Goal: Check status: Check status

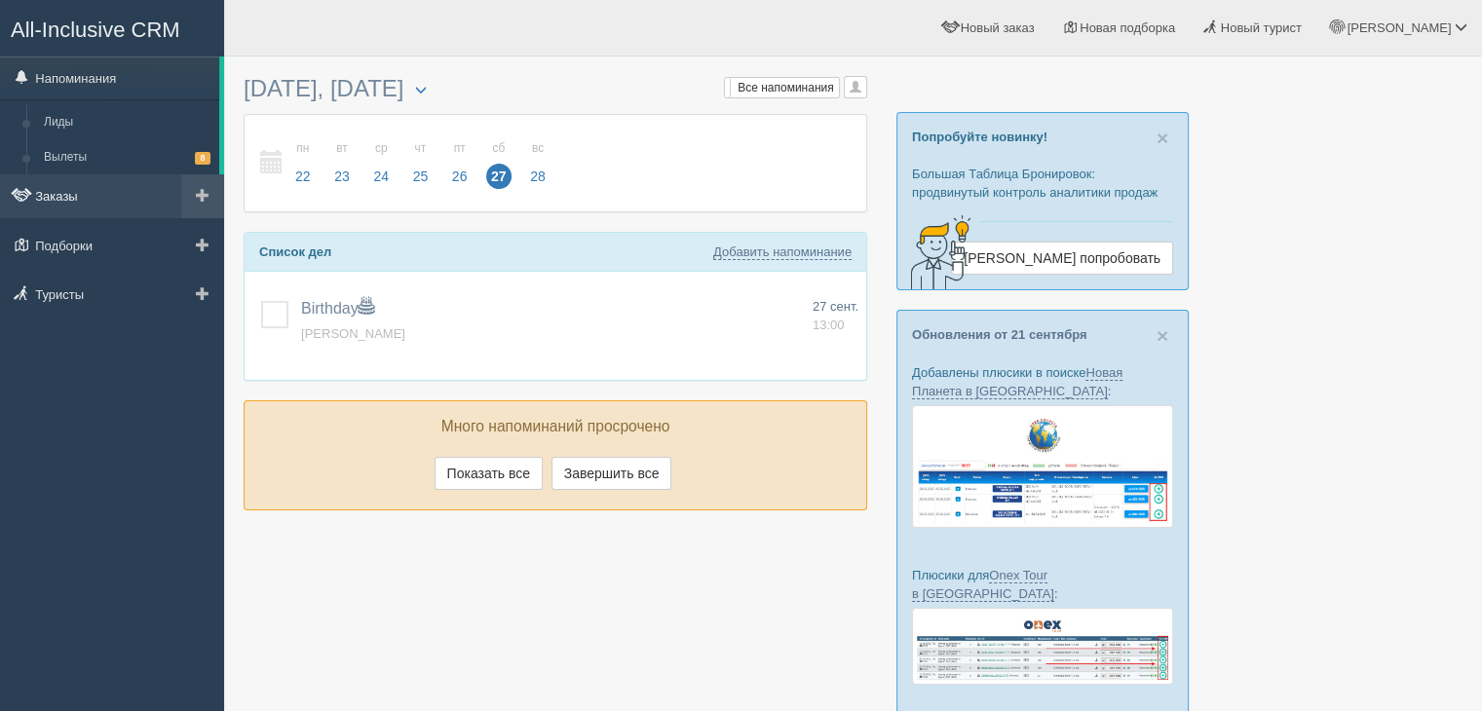
click at [90, 206] on link "Заказы" at bounding box center [112, 195] width 224 height 43
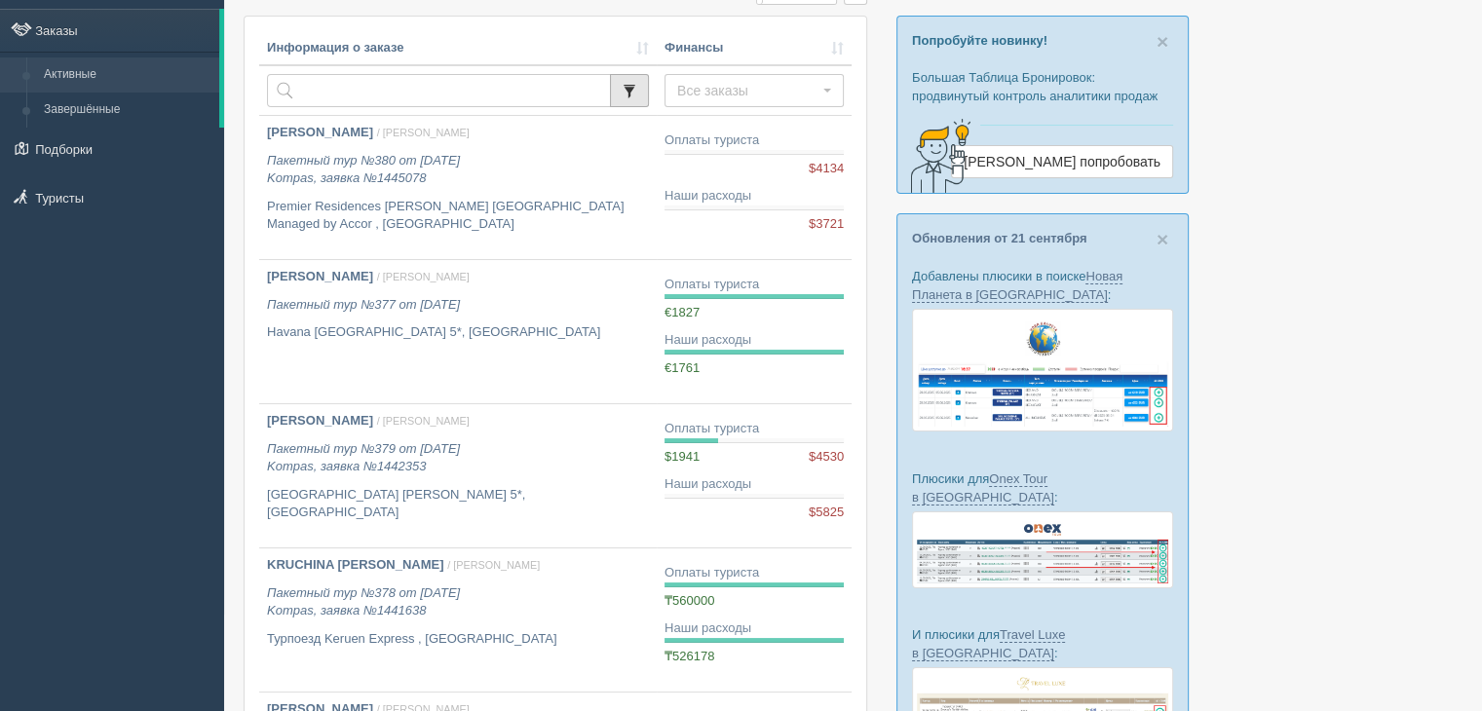
scroll to position [97, 0]
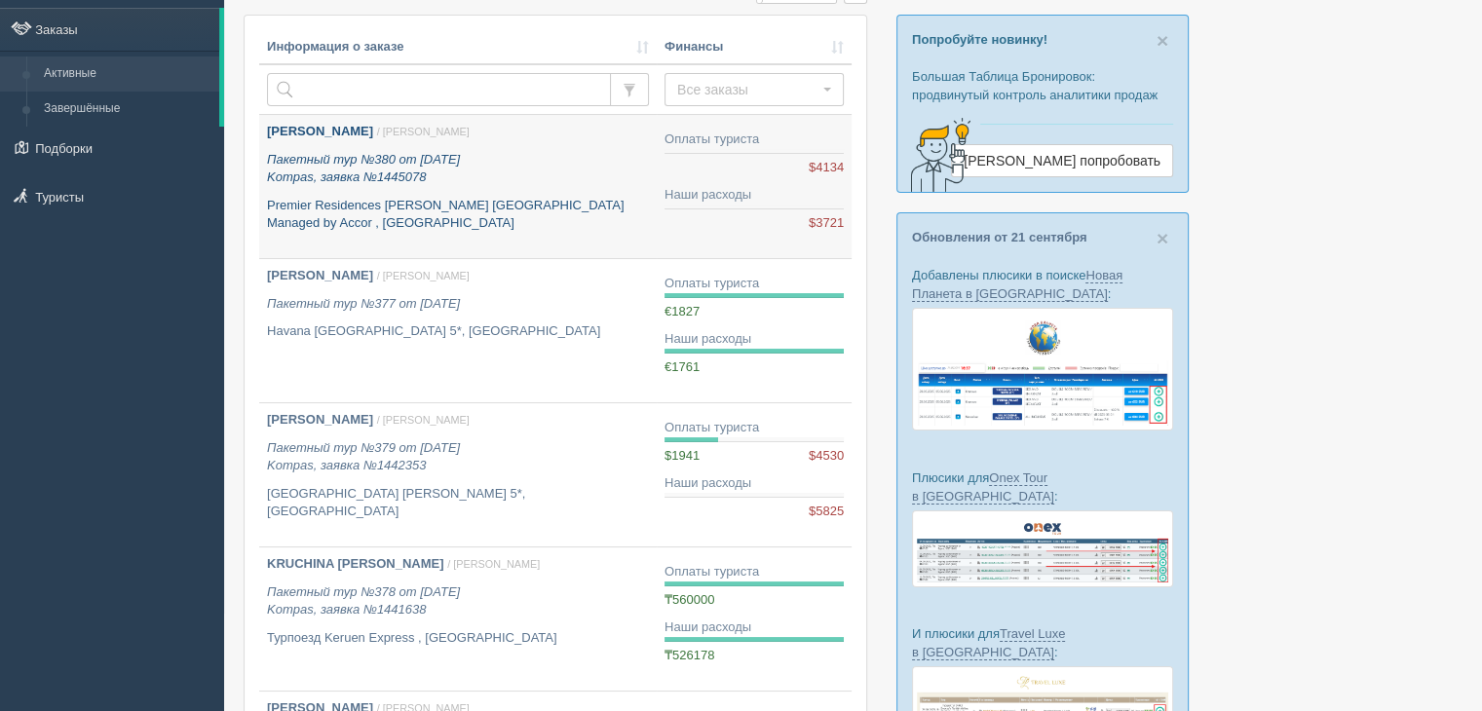
click at [587, 197] on p "Premier Residences [PERSON_NAME] [GEOGRAPHIC_DATA] Managed by Accor , [GEOGRAPH…" at bounding box center [458, 215] width 382 height 36
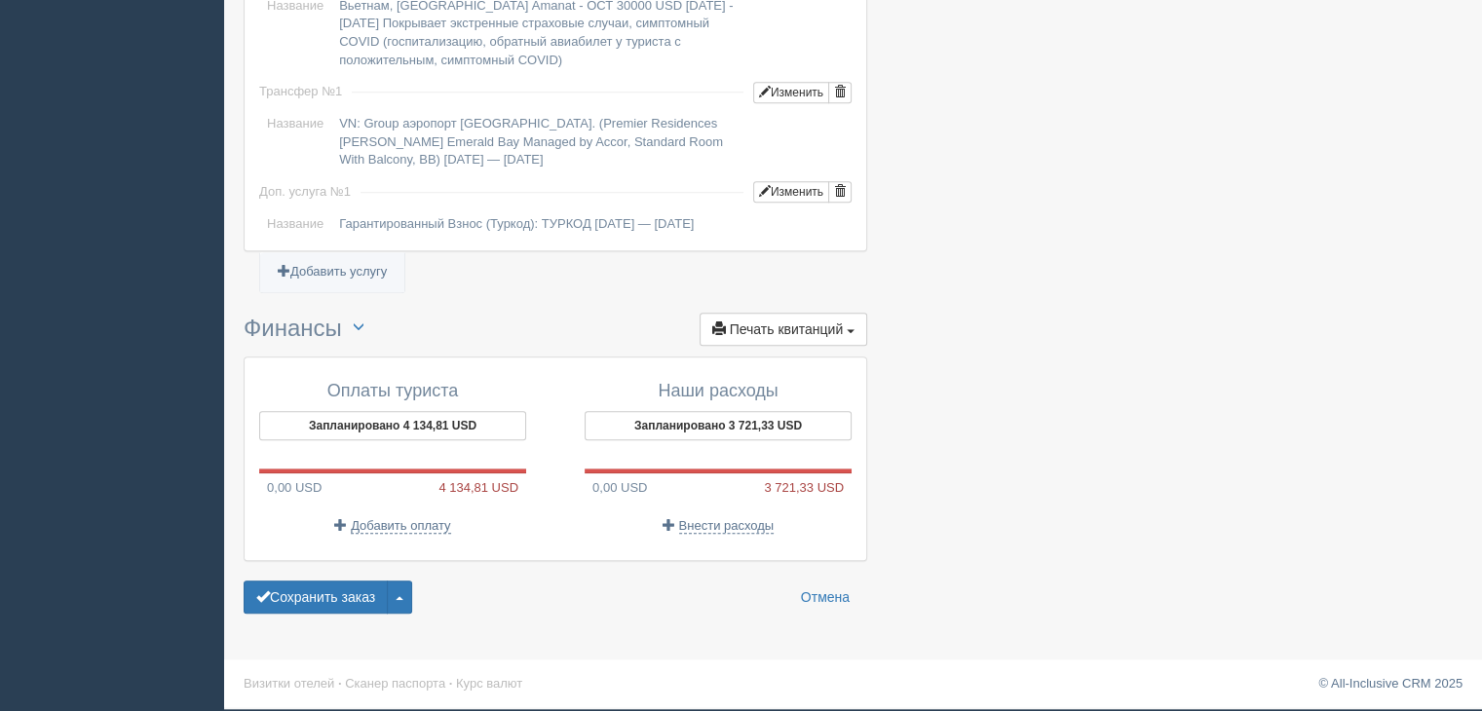
scroll to position [1667, 0]
click at [366, 419] on button "Запланировано 4 134,81 USD" at bounding box center [392, 425] width 267 height 29
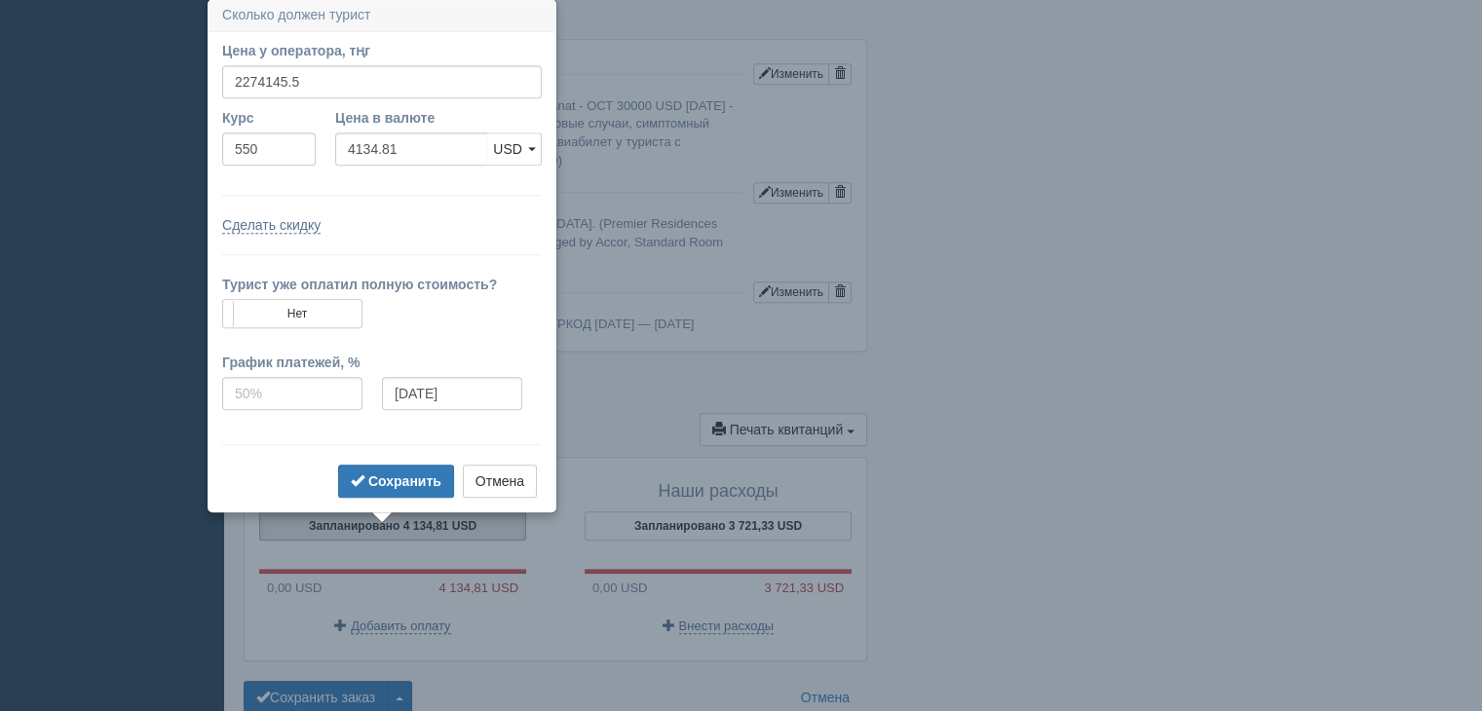
scroll to position [1553, 0]
drag, startPoint x: 519, startPoint y: 476, endPoint x: 503, endPoint y: 453, distance: 28.7
click at [516, 471] on button "Отмена" at bounding box center [500, 483] width 74 height 33
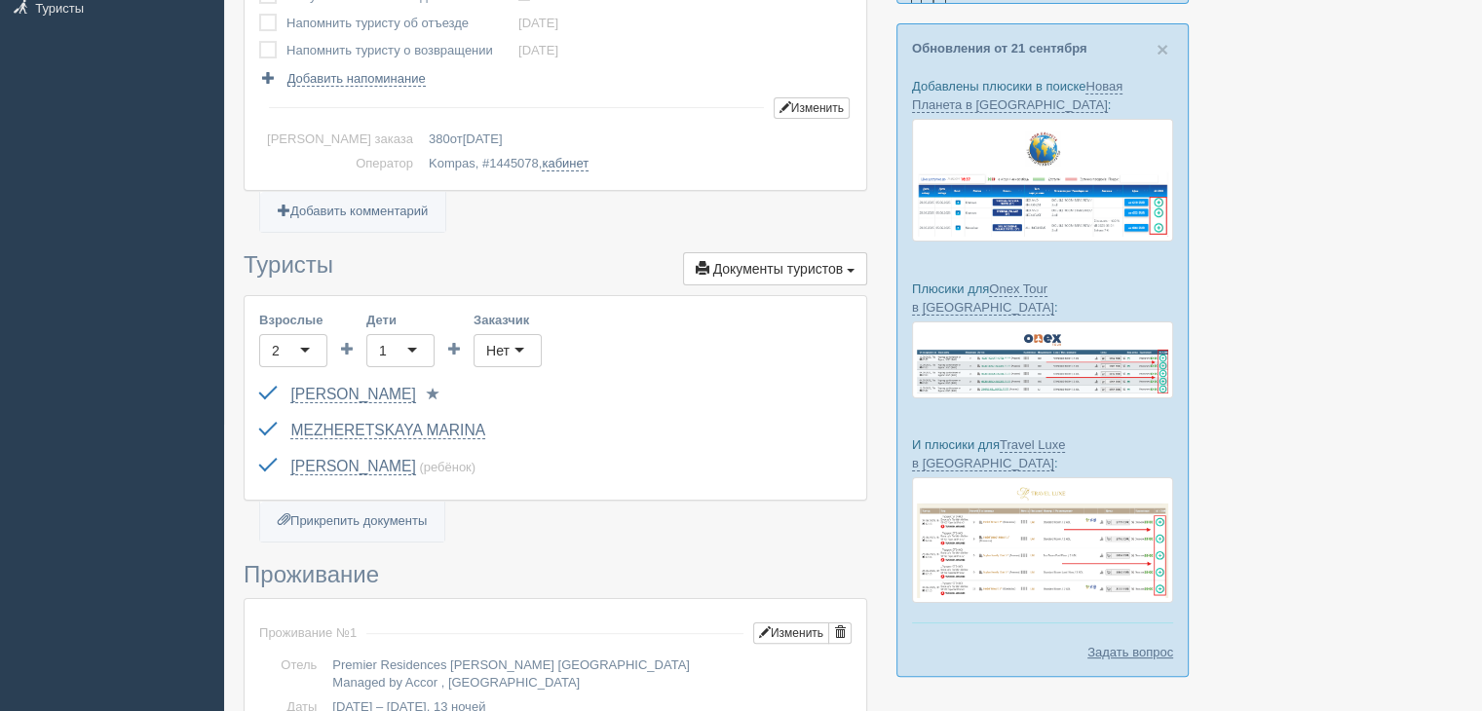
scroll to position [0, 0]
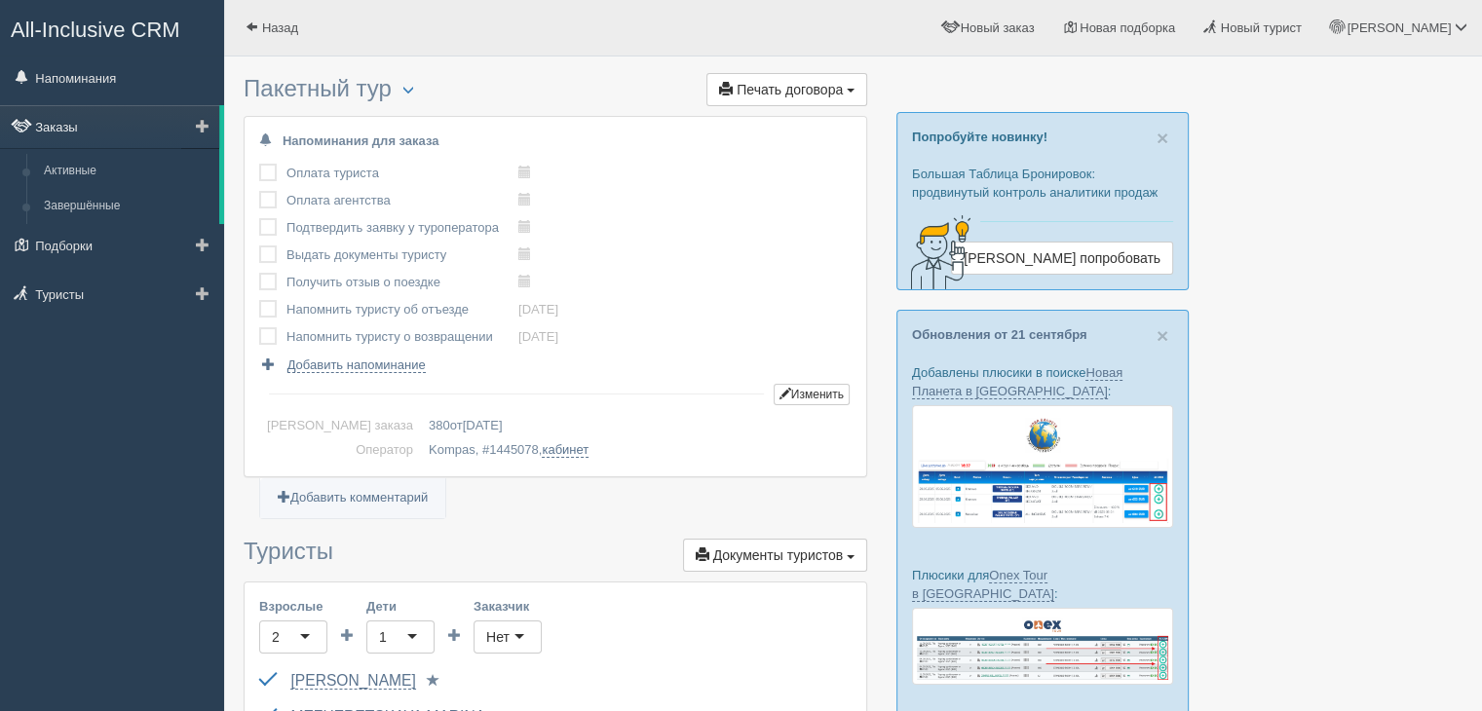
click at [52, 121] on link "Заказы" at bounding box center [109, 126] width 219 height 43
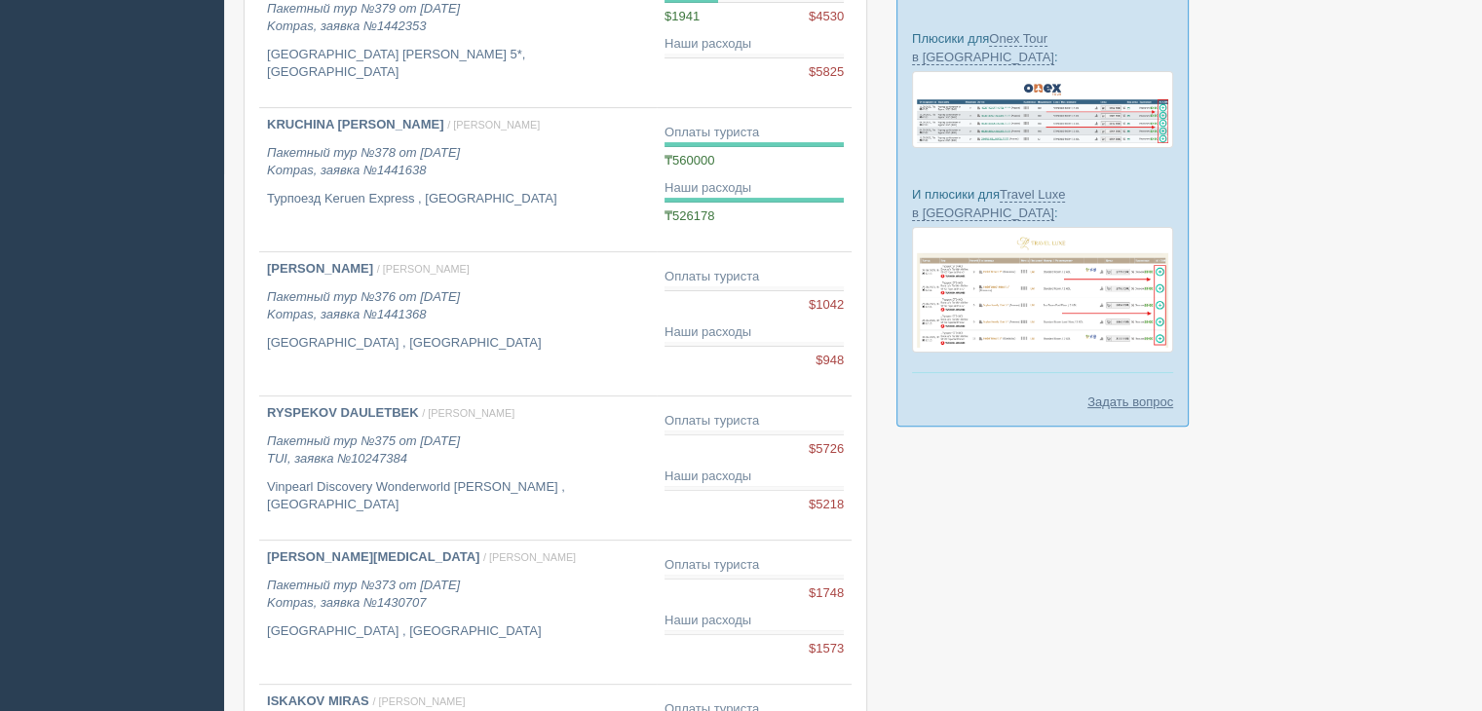
scroll to position [585, 0]
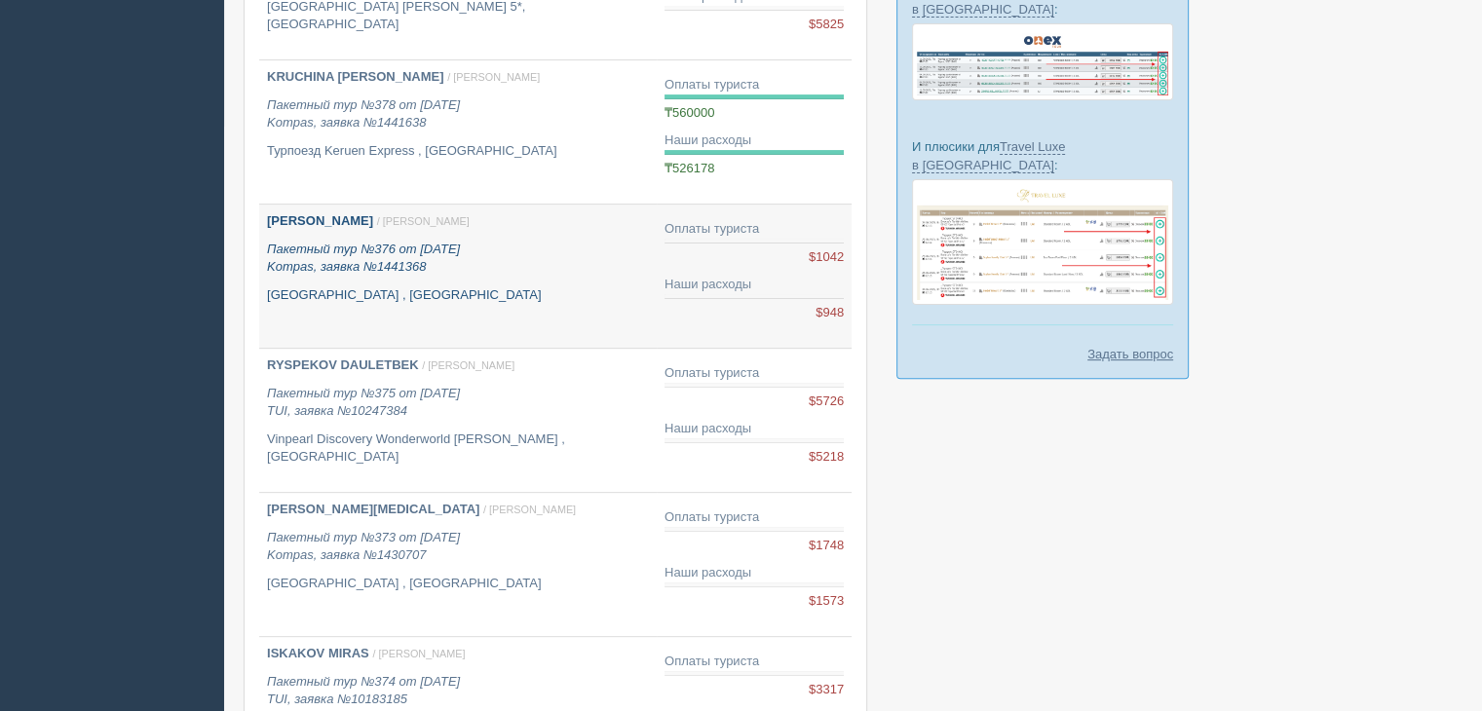
click at [430, 260] on p "Пакетный тур №376 от 22.09.2025 Kompas, заявка №1441368" at bounding box center [458, 259] width 382 height 36
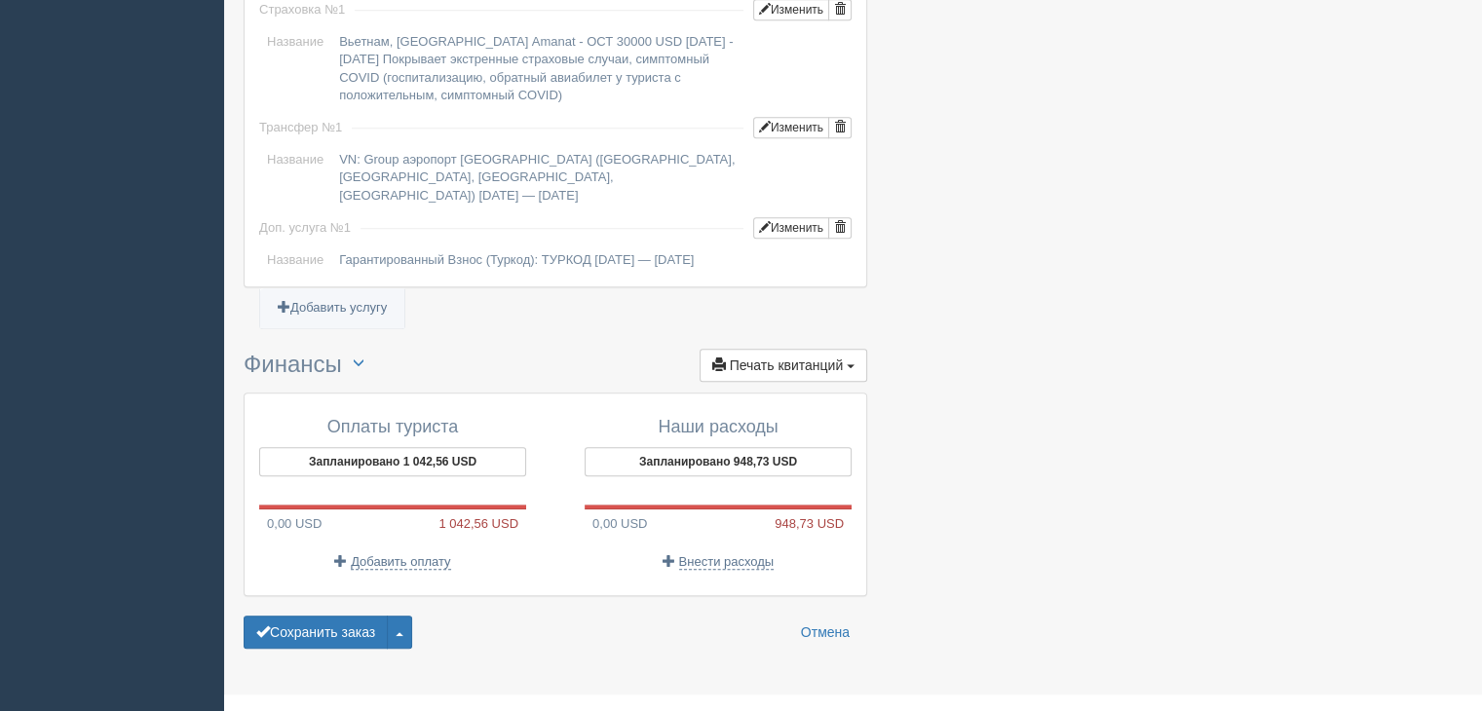
scroll to position [1631, 0]
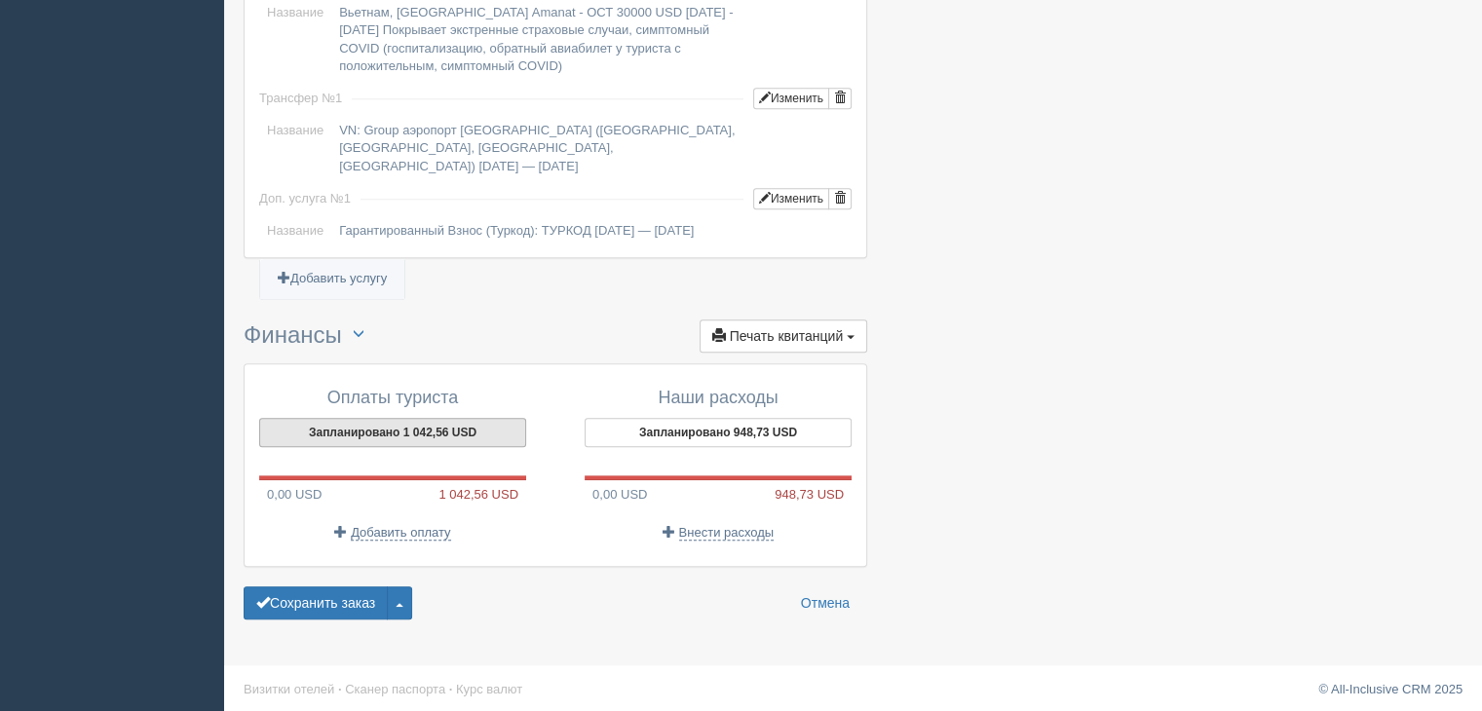
click at [377, 429] on button "Запланировано 1 042,56 USD" at bounding box center [392, 432] width 267 height 29
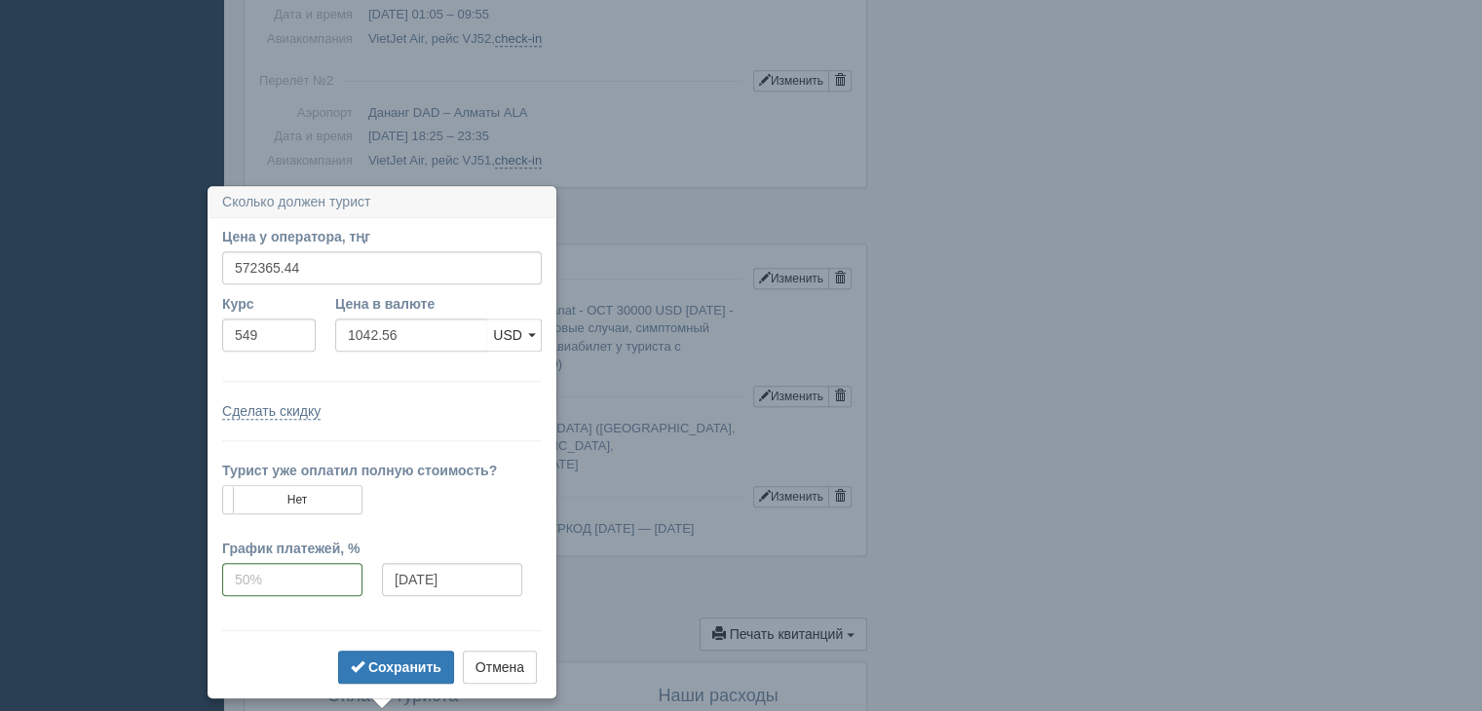
scroll to position [1323, 0]
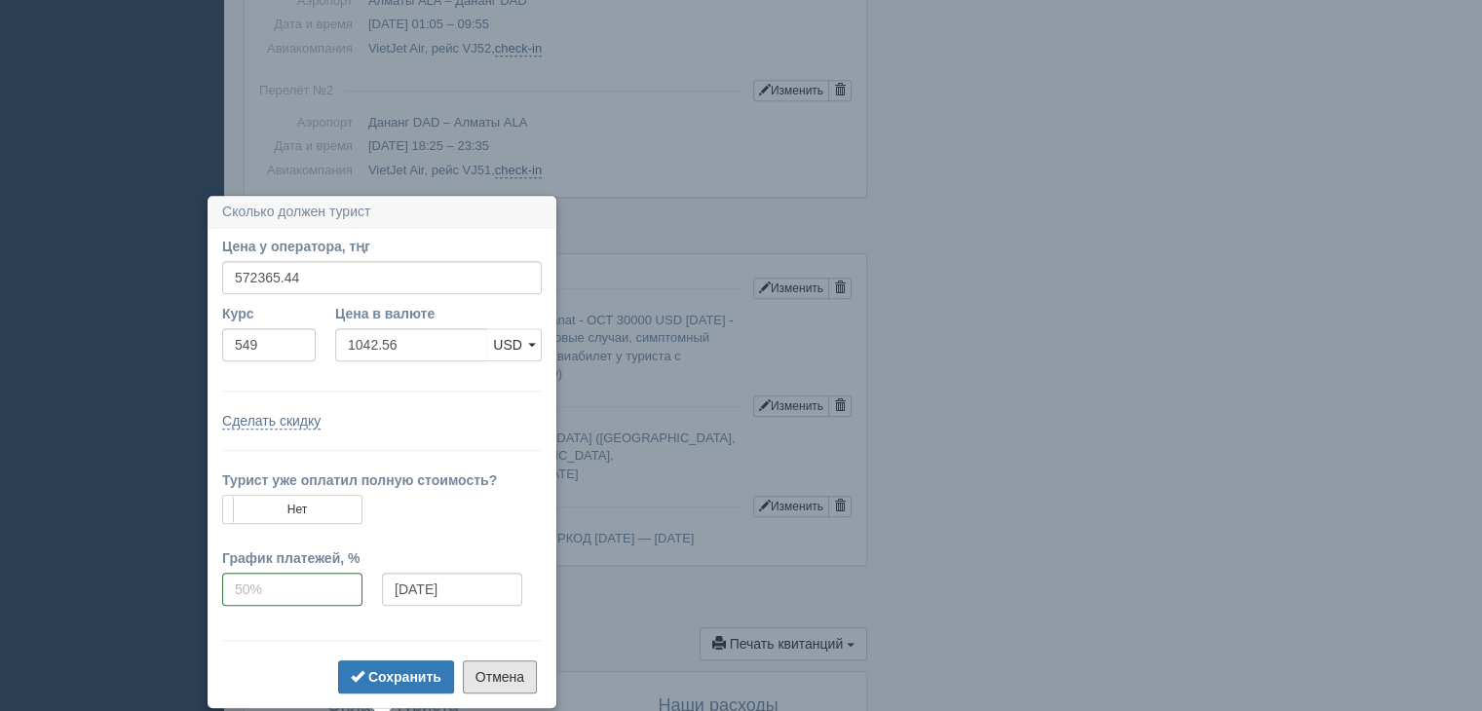
drag, startPoint x: 500, startPoint y: 672, endPoint x: 493, endPoint y: 663, distance: 11.9
click at [499, 672] on button "Отмена" at bounding box center [500, 677] width 74 height 33
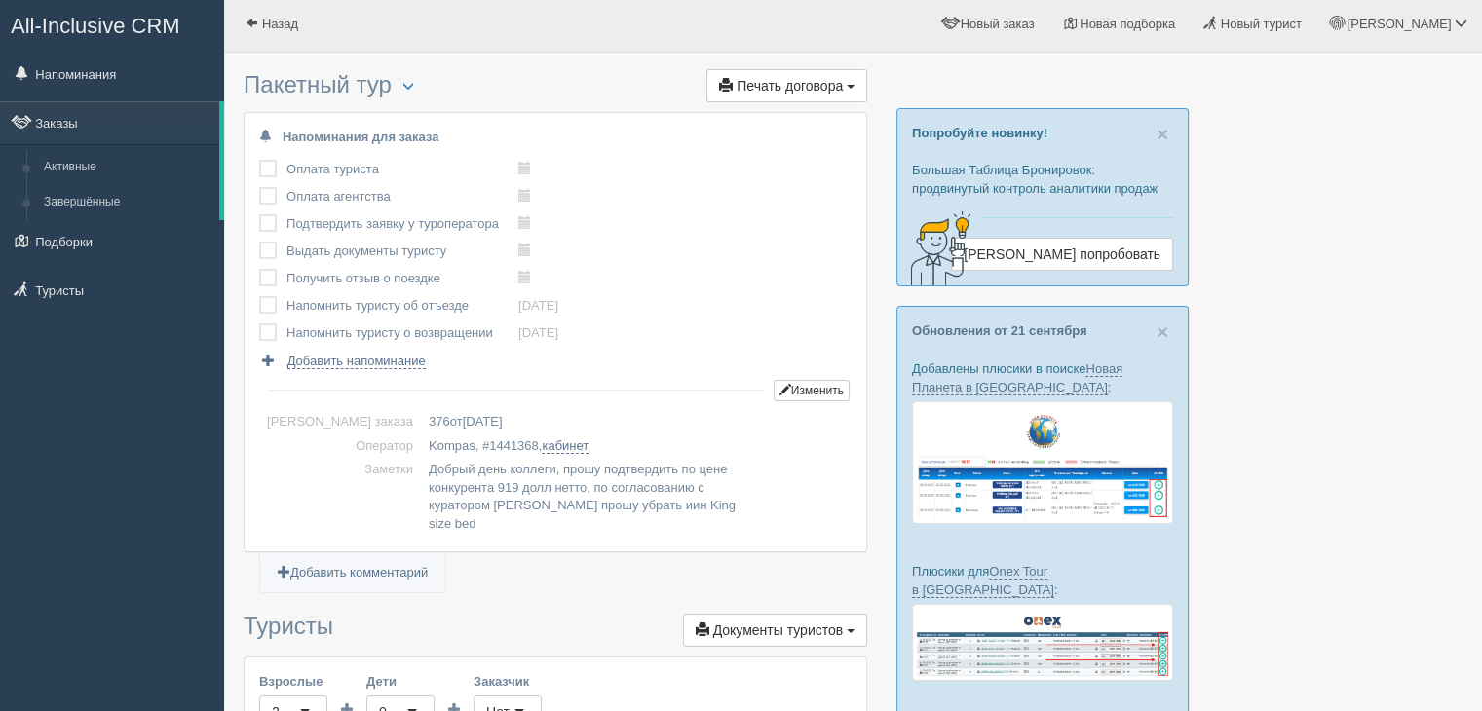
scroll to position [0, 0]
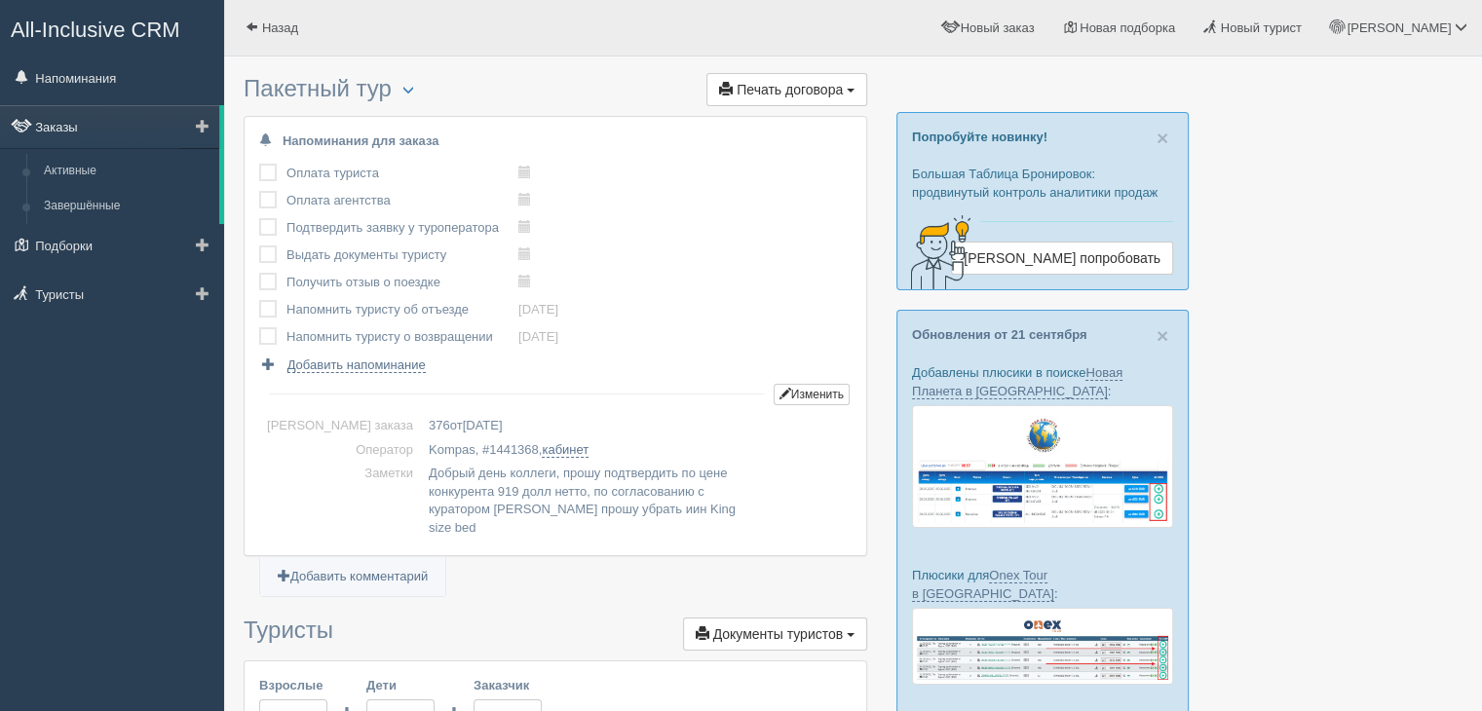
click at [60, 133] on link "Заказы" at bounding box center [109, 126] width 219 height 43
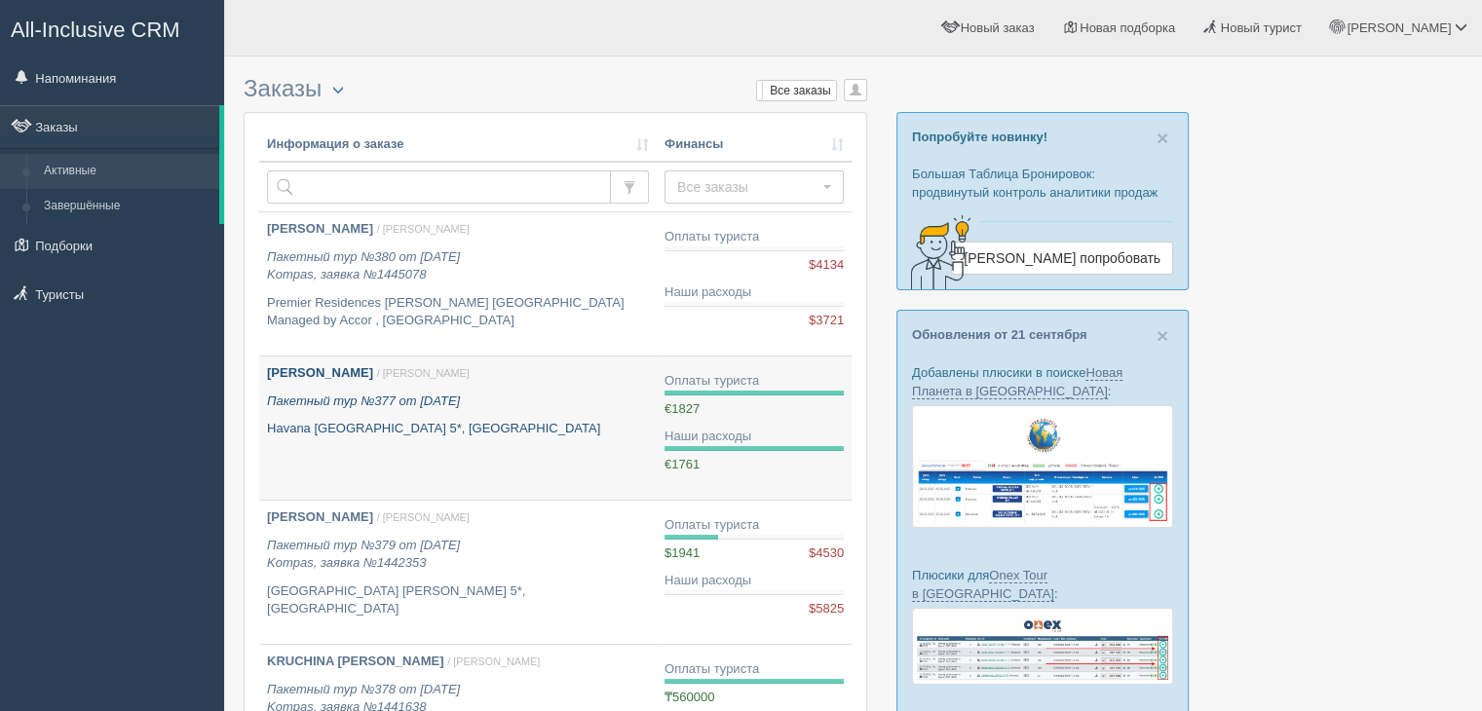
scroll to position [97, 0]
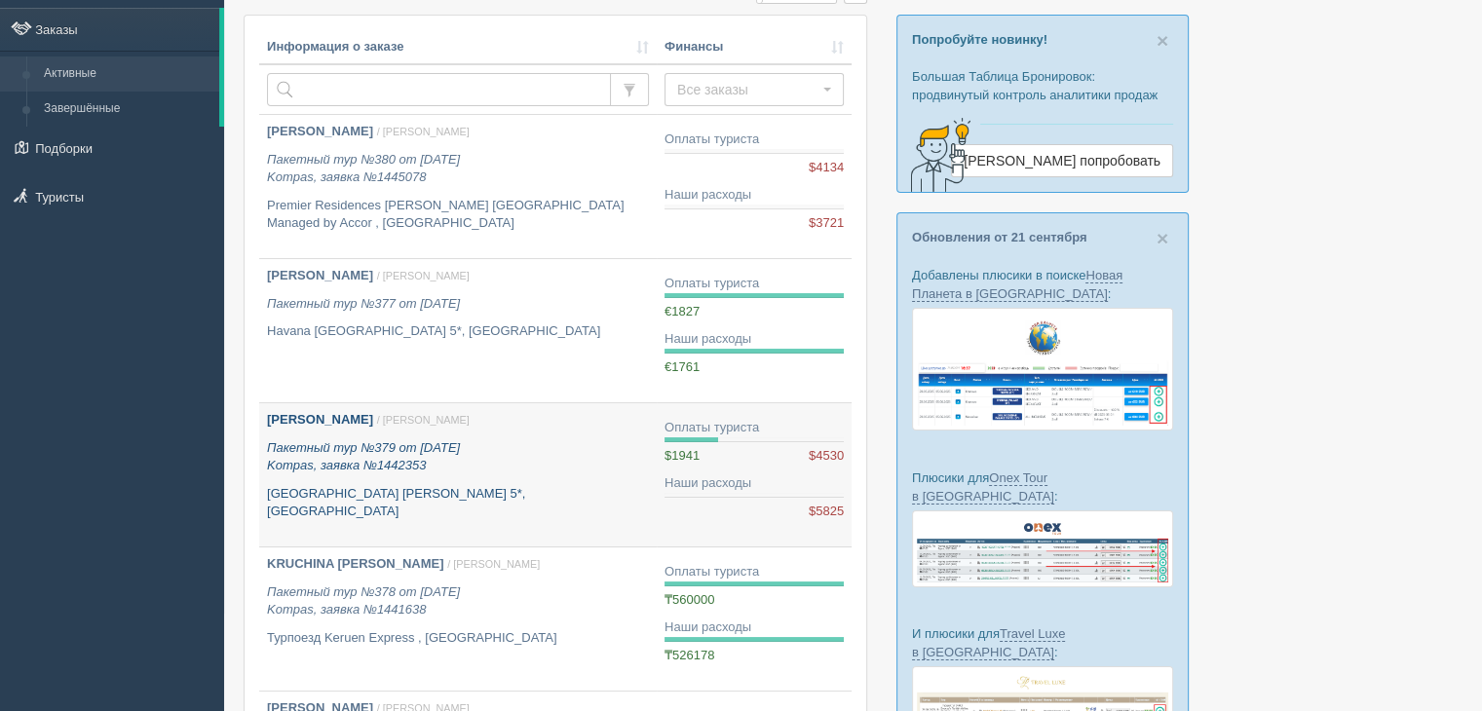
click at [480, 485] on p "[GEOGRAPHIC_DATA] [PERSON_NAME] 5*, [GEOGRAPHIC_DATA]" at bounding box center [458, 503] width 382 height 36
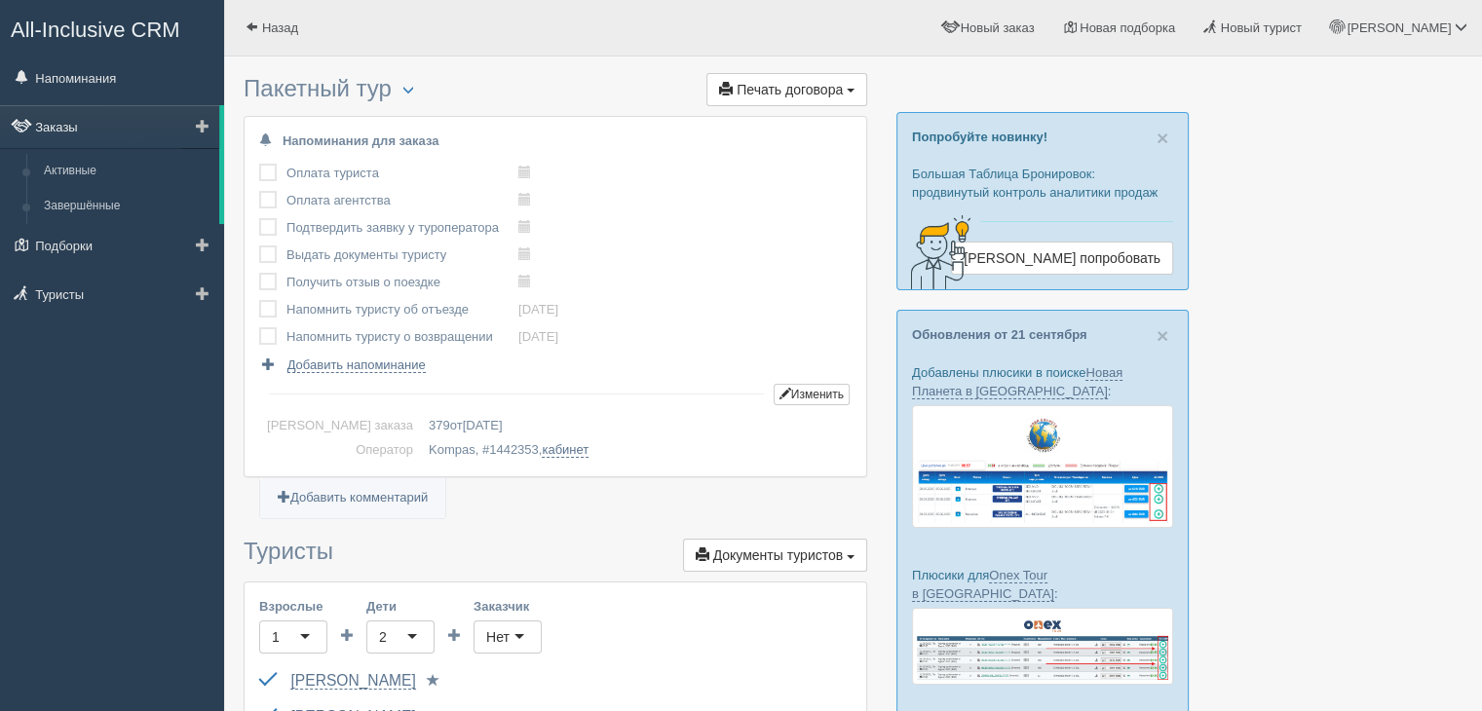
click at [57, 133] on link "Заказы" at bounding box center [109, 126] width 219 height 43
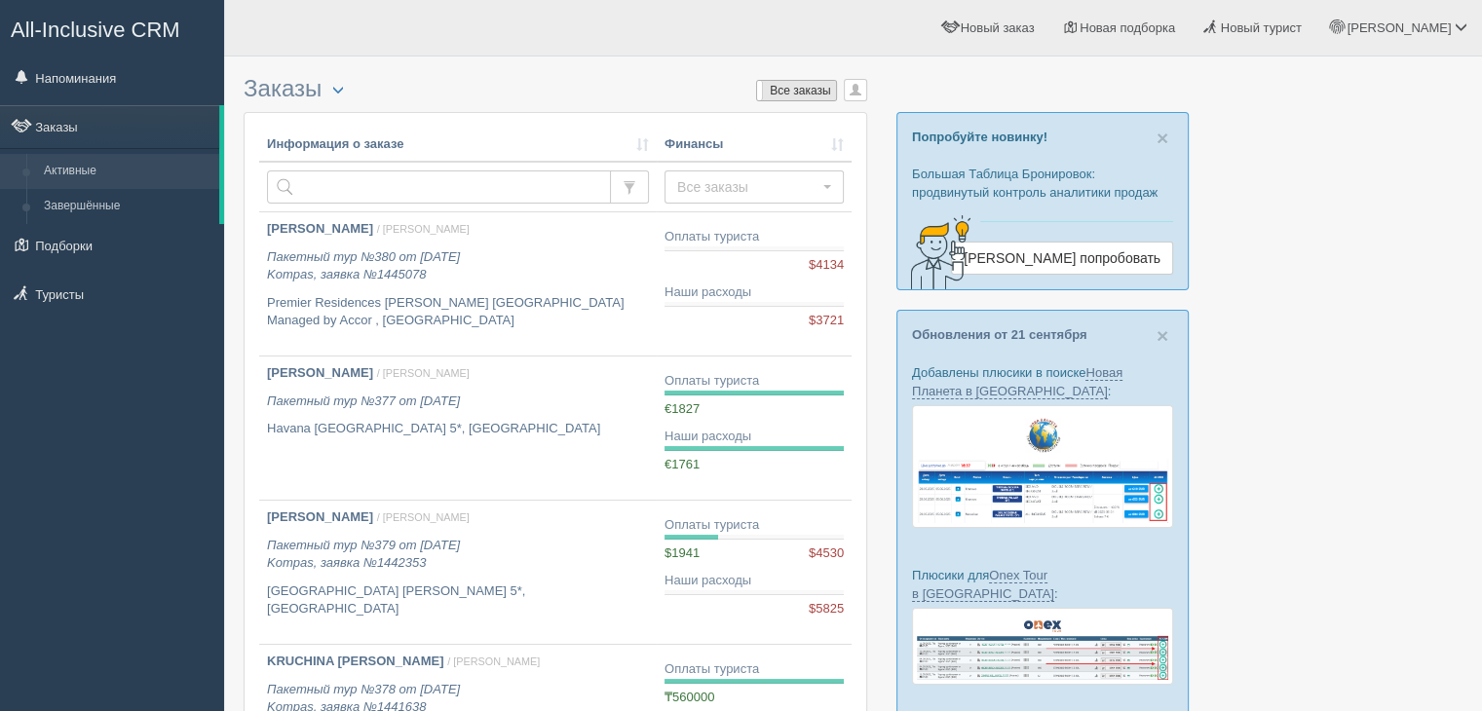
click at [808, 85] on label "Все заказы" at bounding box center [796, 90] width 79 height 19
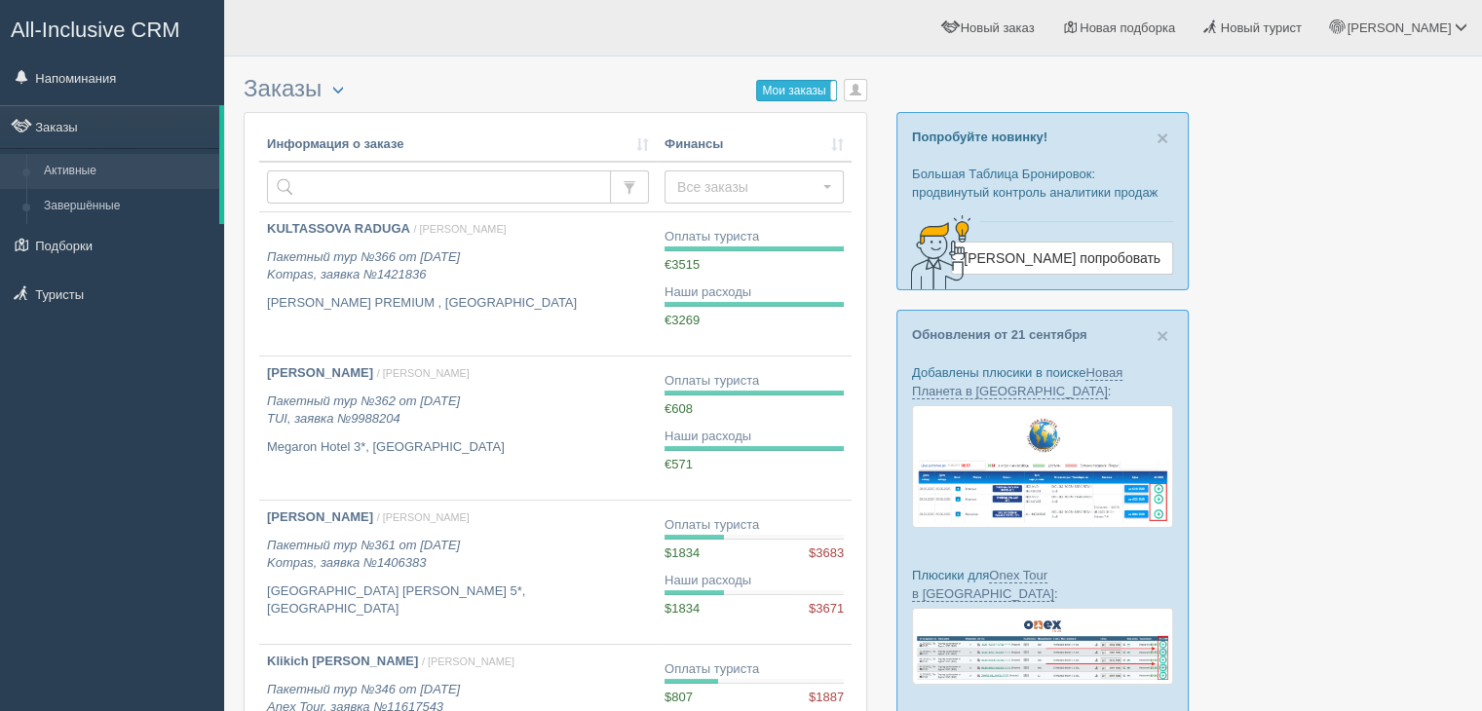
click at [804, 81] on label "Мои заказы" at bounding box center [796, 90] width 79 height 19
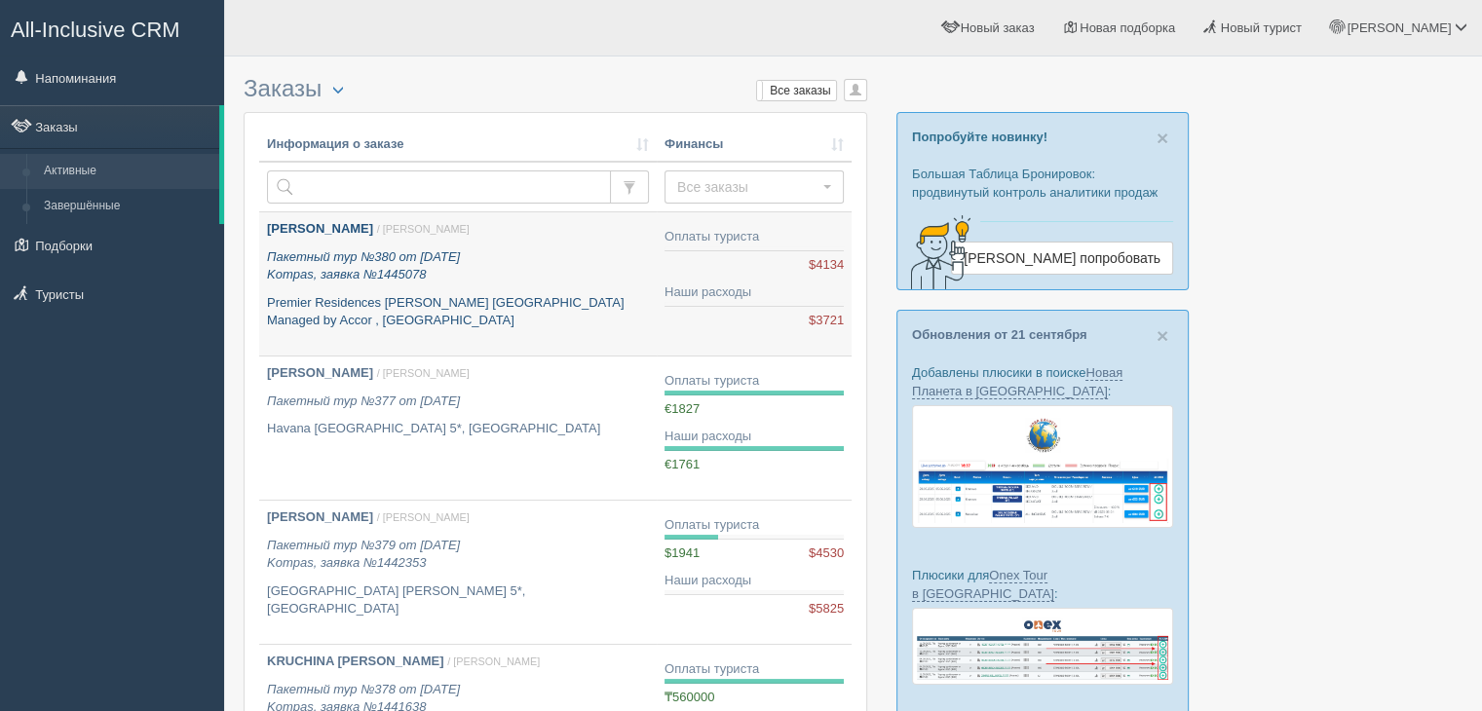
click at [441, 324] on p "Premier Residences [PERSON_NAME] [GEOGRAPHIC_DATA] Managed by Accor , [GEOGRAPH…" at bounding box center [458, 312] width 382 height 36
